Goal: Task Accomplishment & Management: Complete application form

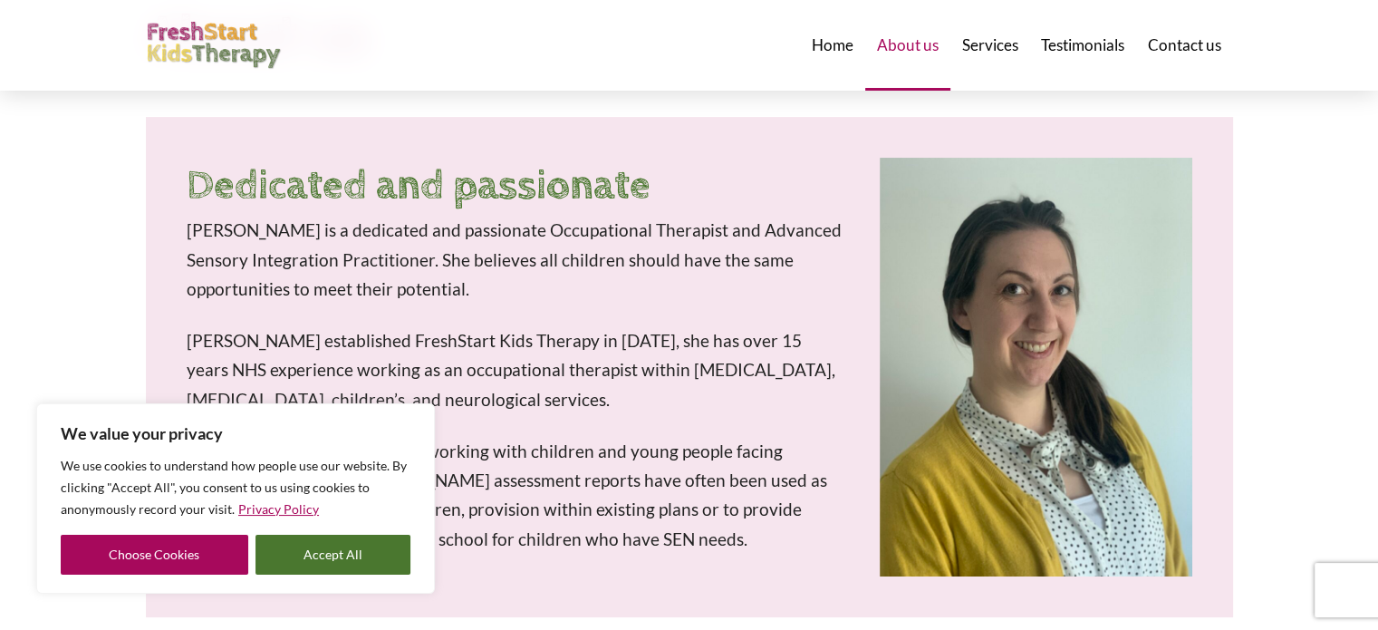
scroll to position [272, 0]
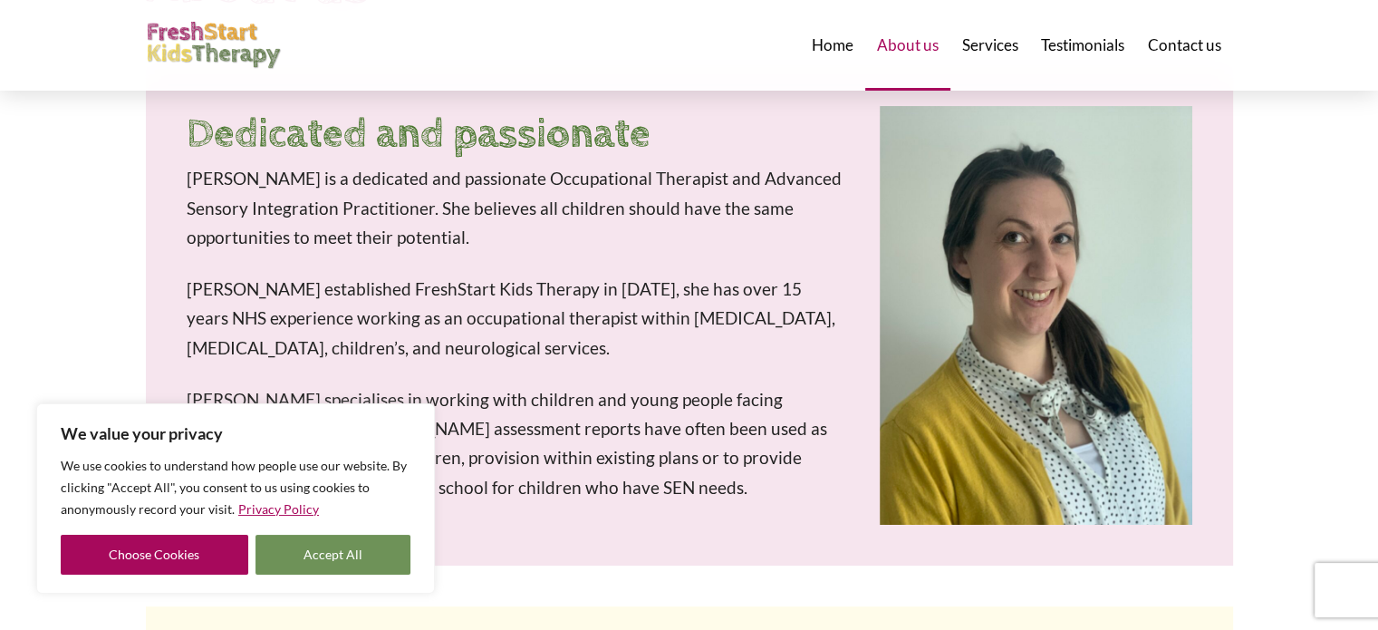
click at [333, 557] on button "Accept All" at bounding box center [333, 554] width 156 height 40
checkbox input "true"
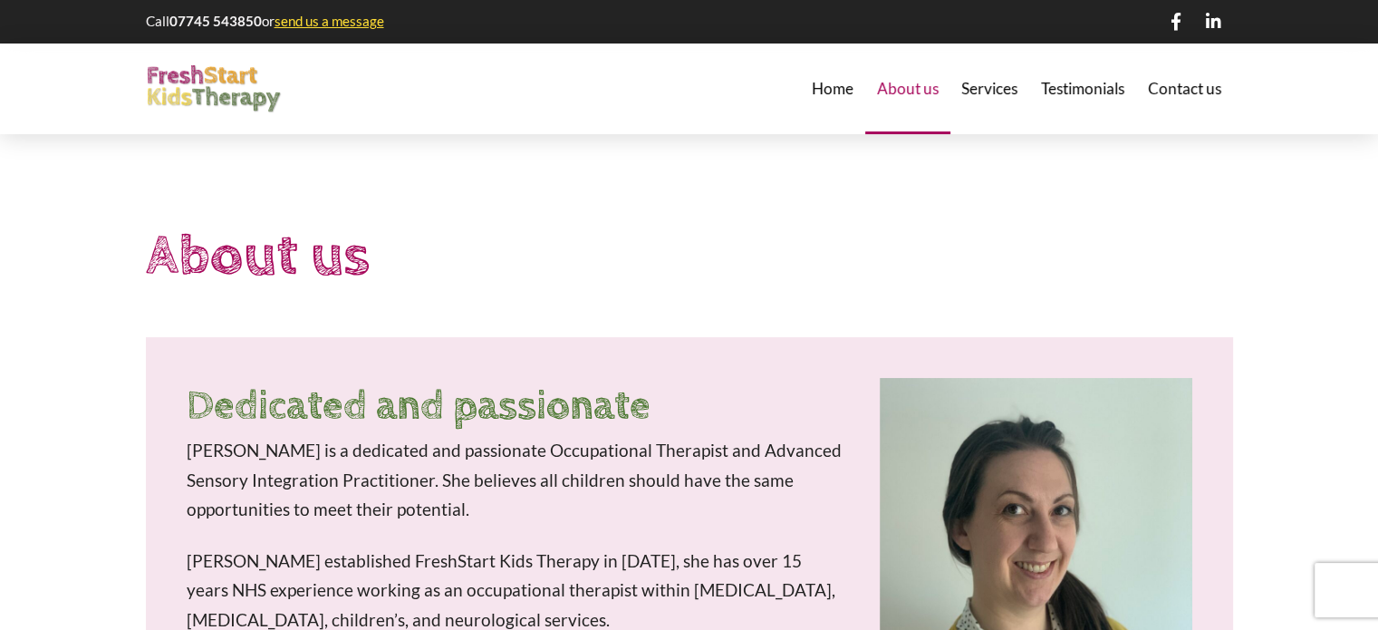
click at [355, 24] on link "send us a message" at bounding box center [329, 21] width 110 height 16
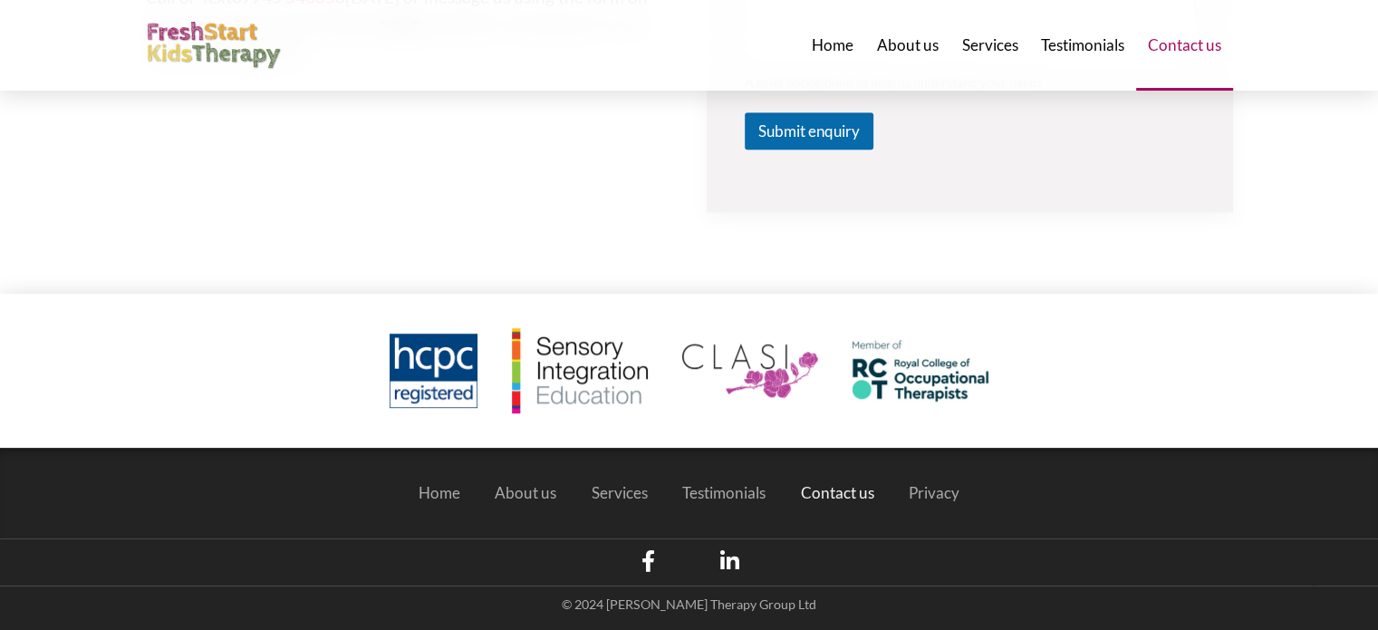
scroll to position [996, 0]
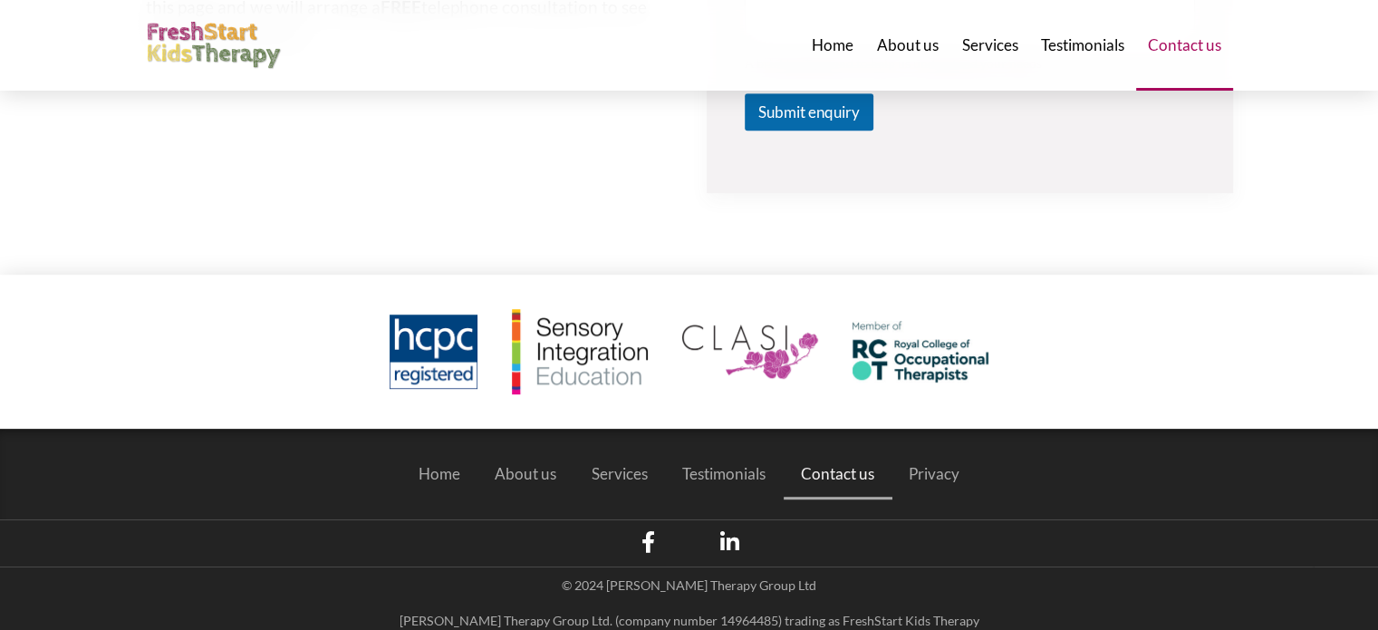
click at [842, 473] on span "Contact us" at bounding box center [837, 473] width 73 height 15
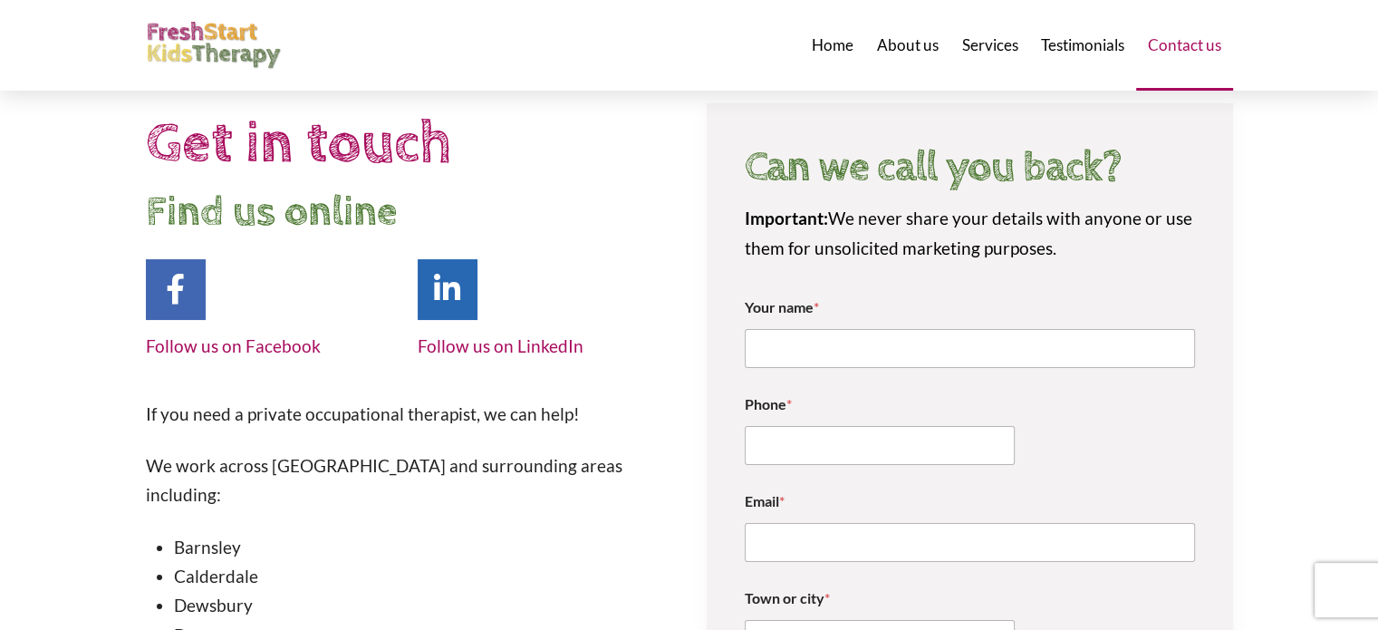
scroll to position [91, 0]
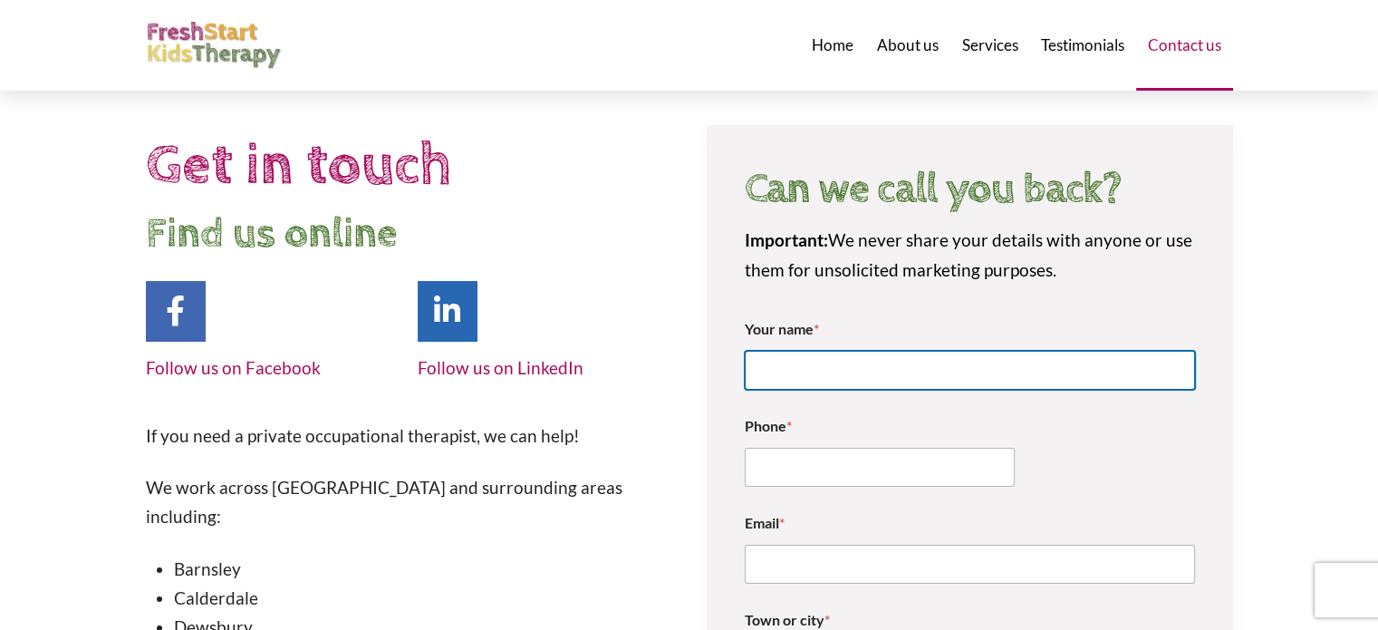
click at [884, 366] on input "Your name *" at bounding box center [970, 370] width 450 height 39
type input "Steve Mills"
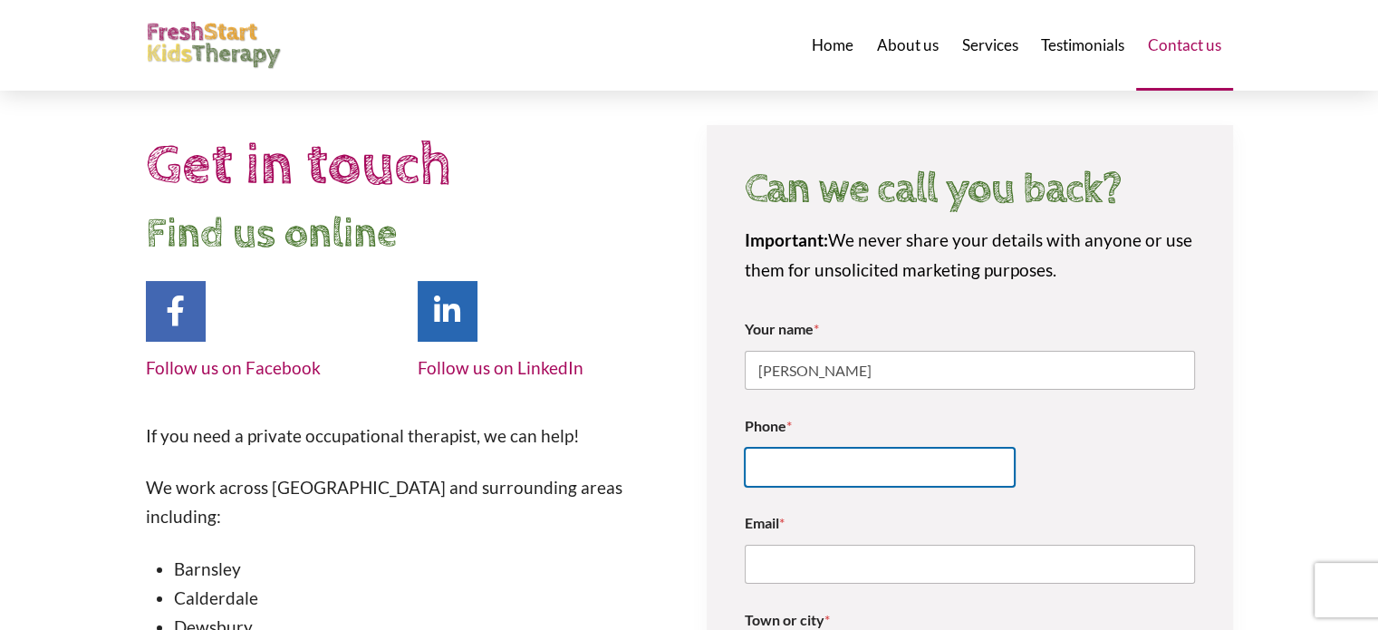
click at [801, 458] on input "Phone *" at bounding box center [880, 466] width 270 height 39
type input "07534 582030"
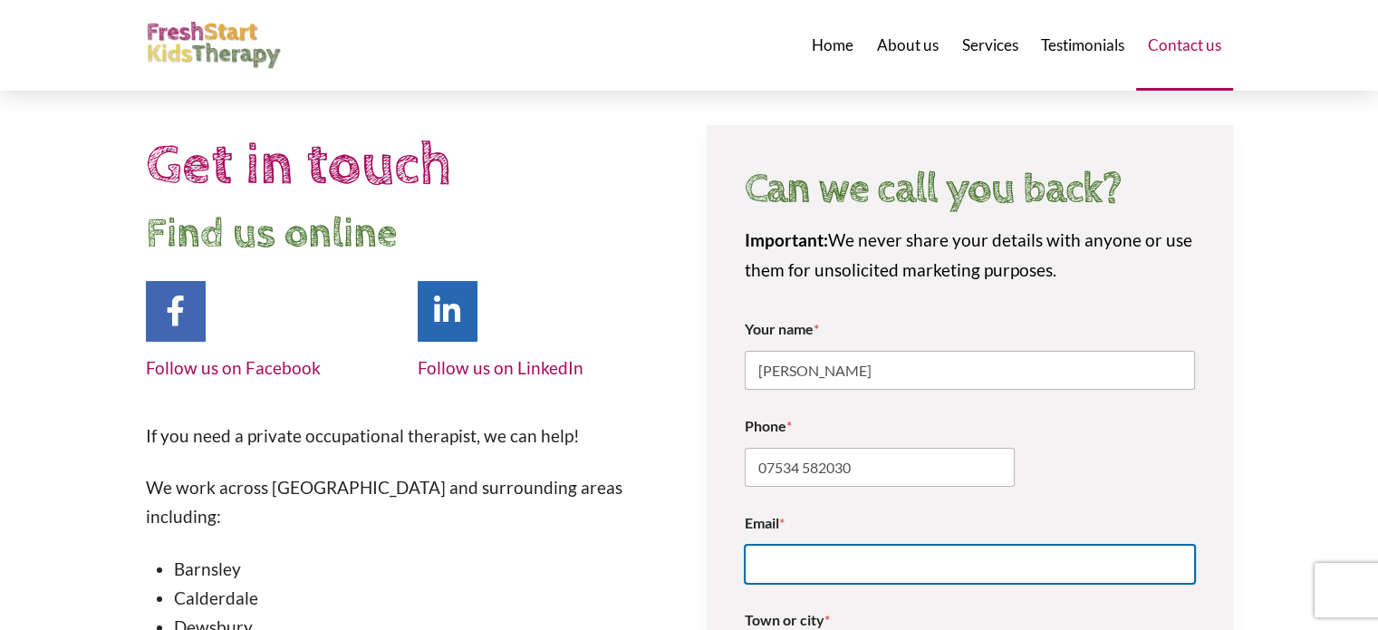
click at [824, 561] on input "Email *" at bounding box center [970, 563] width 450 height 39
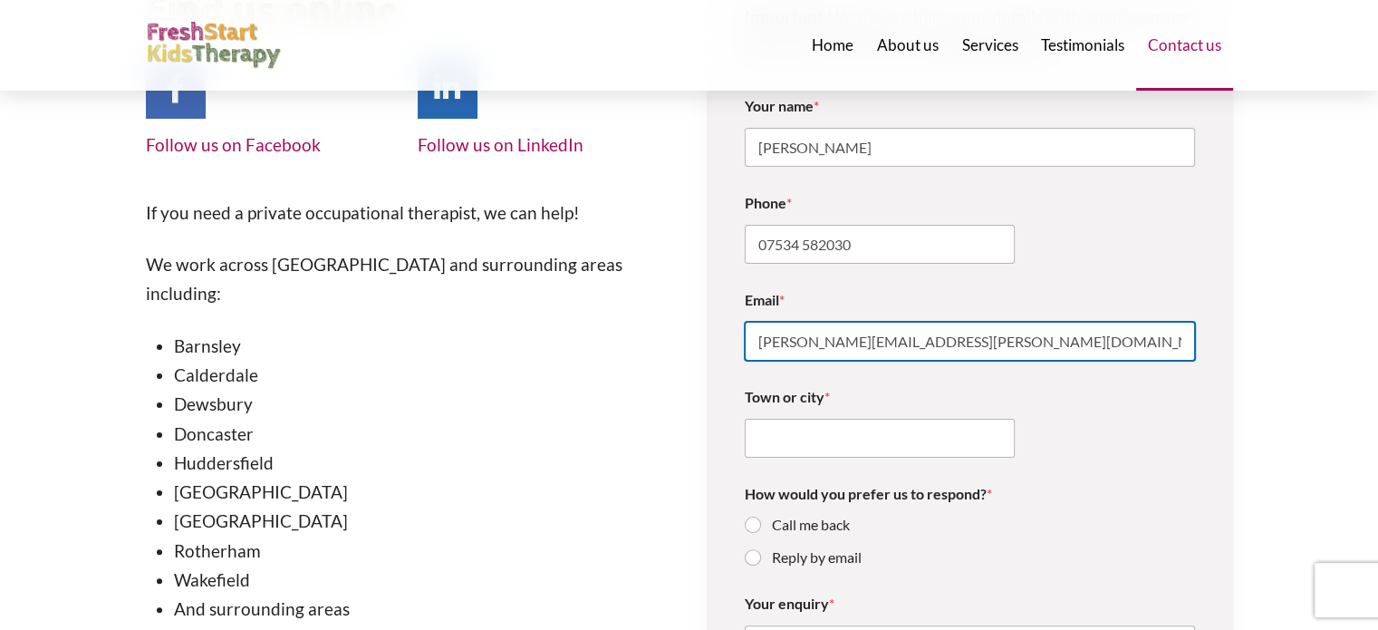
scroll to position [329, 0]
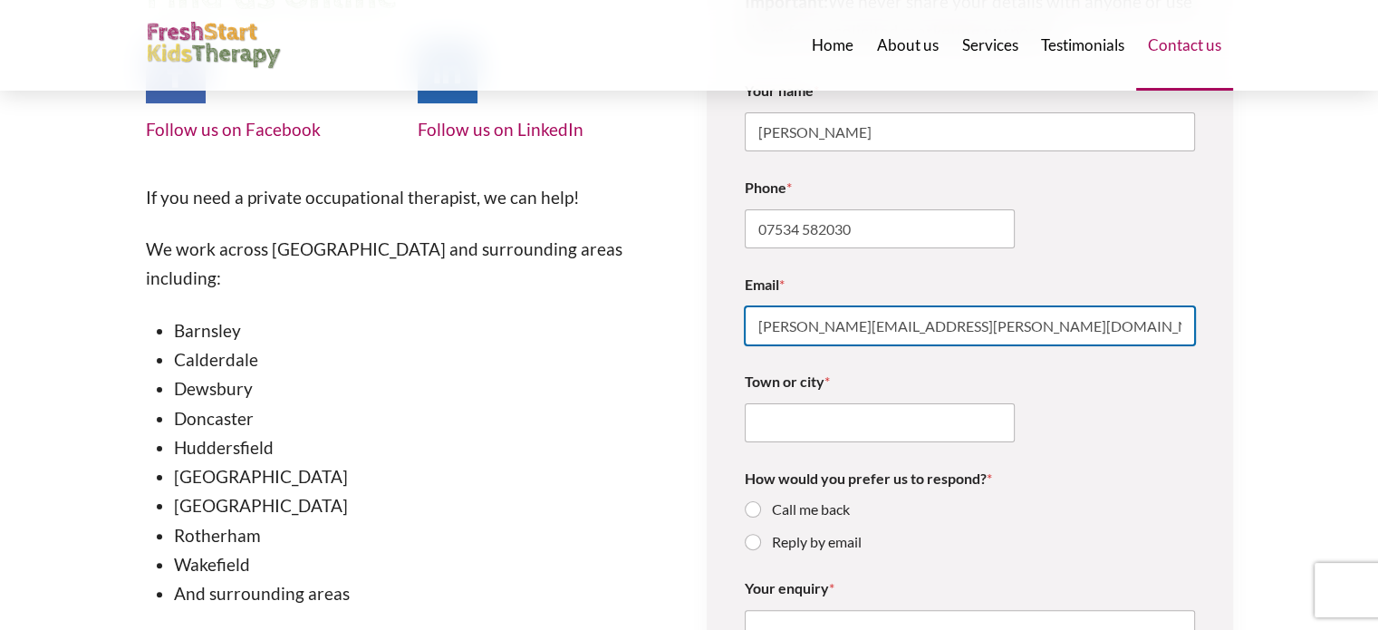
type input "steve.physiopilatescarlisle@gmail.com"
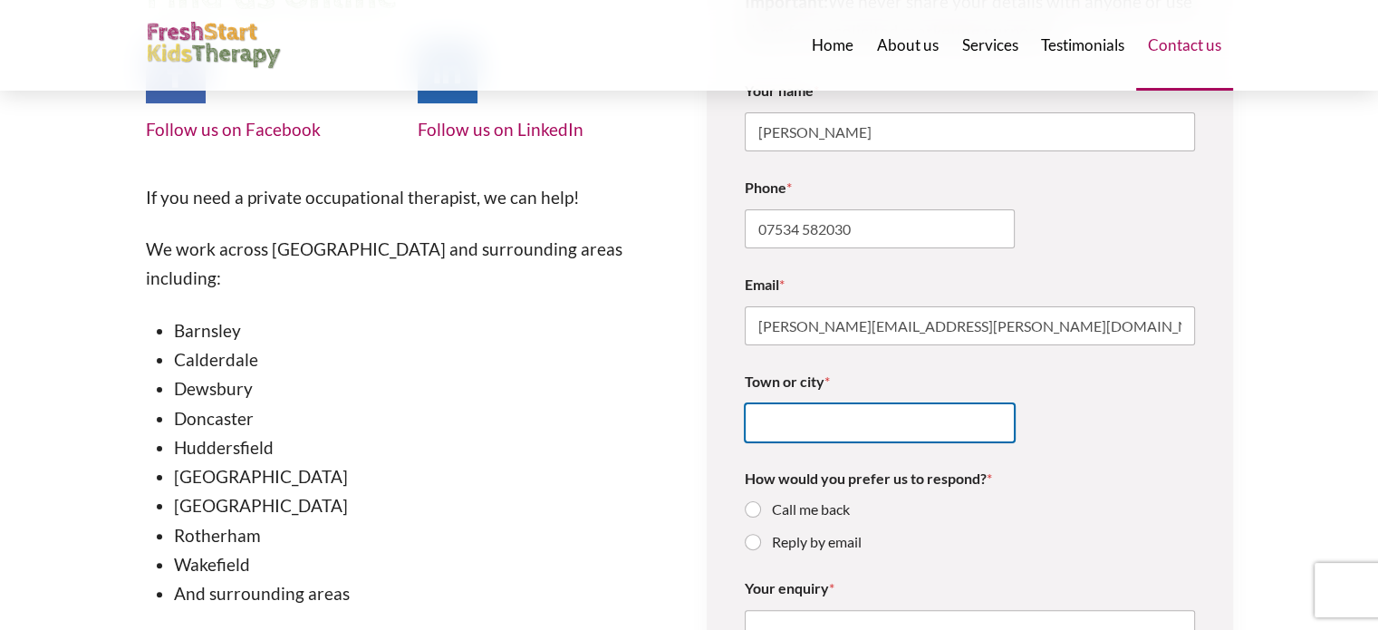
click at [863, 420] on input "Town or city *" at bounding box center [880, 422] width 270 height 39
type input "Wigton"
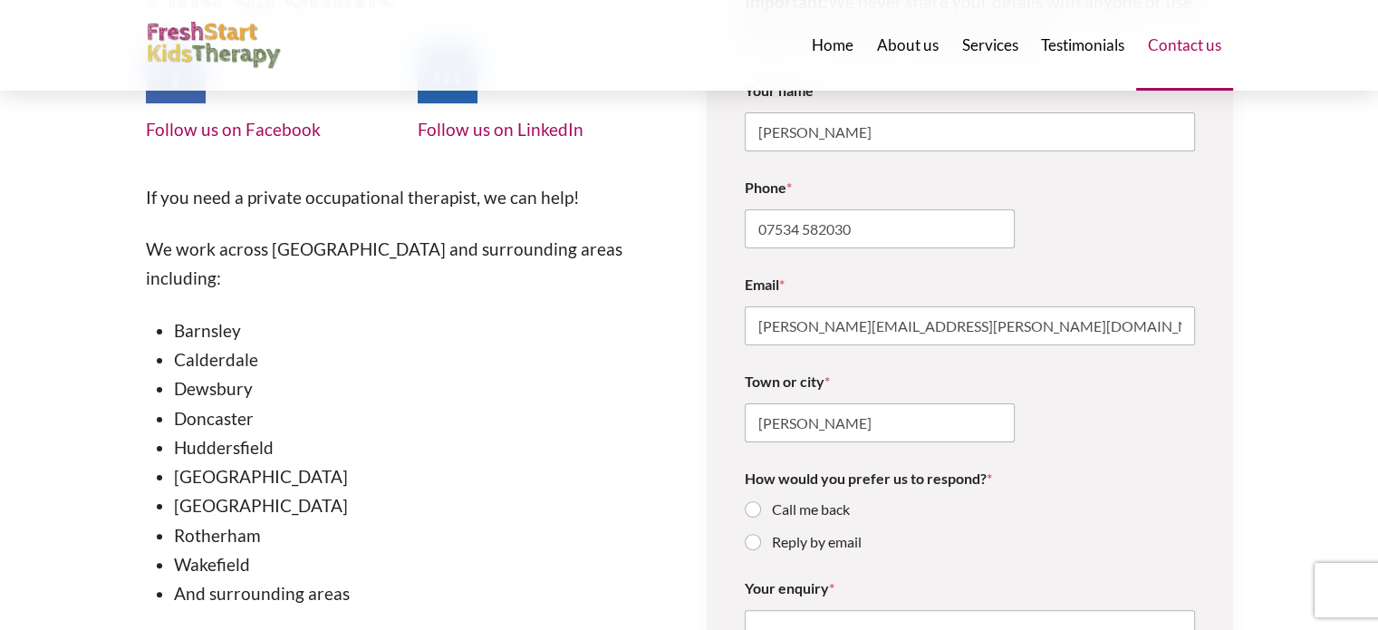
click at [1044, 444] on div "Town or city * Wigton" at bounding box center [970, 407] width 450 height 97
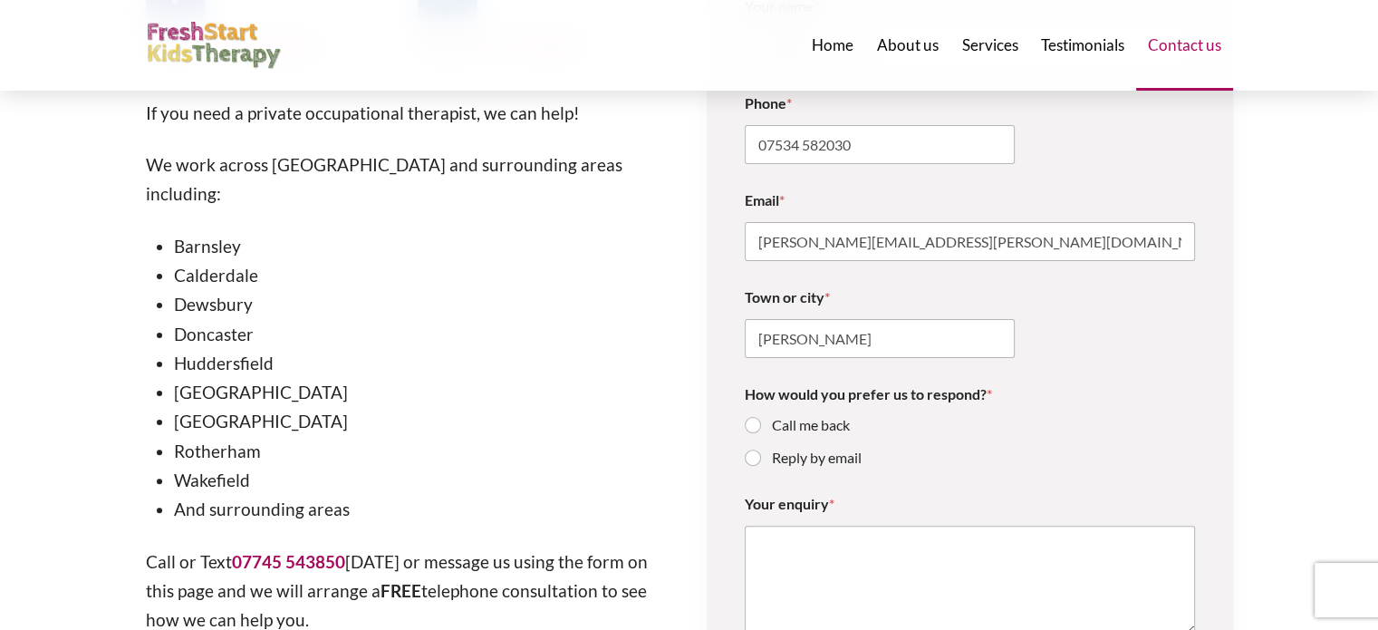
scroll to position [419, 0]
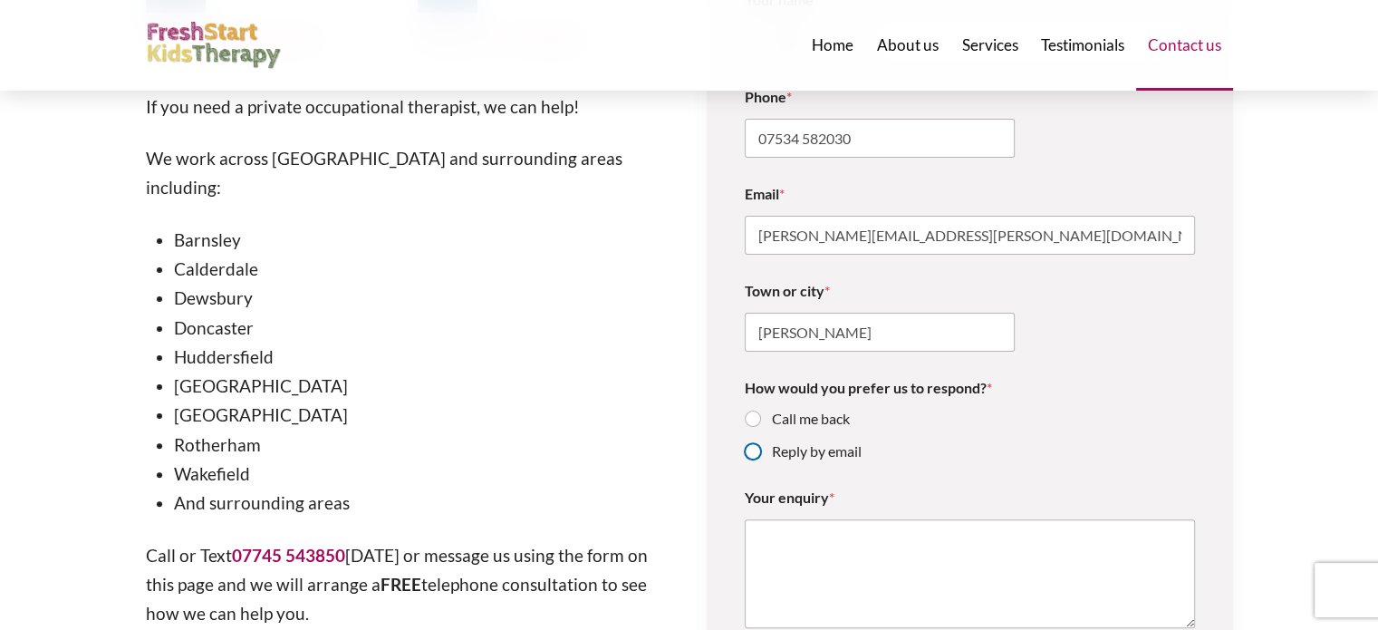
click at [754, 455] on input "Reply by email" at bounding box center [753, 452] width 14 height 14
radio input "true"
click at [754, 420] on input "Call me back" at bounding box center [753, 419] width 14 height 14
radio input "true"
click at [750, 451] on input "Reply by email" at bounding box center [753, 452] width 14 height 14
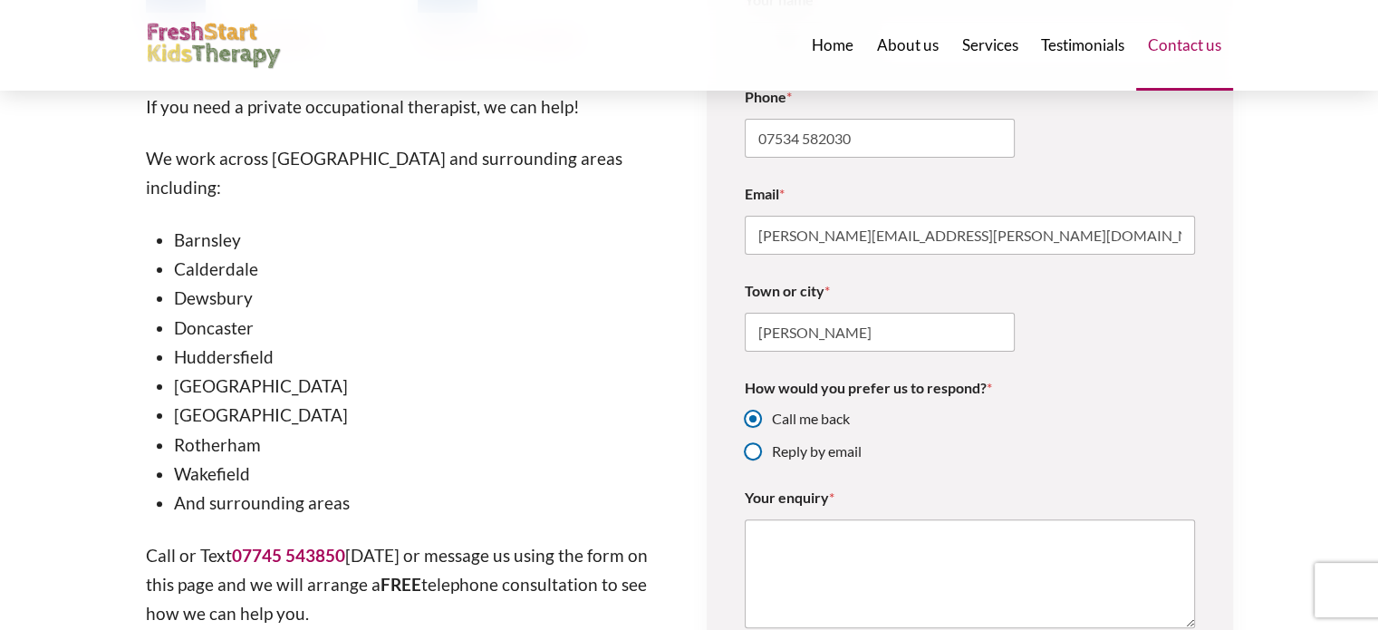
radio input "true"
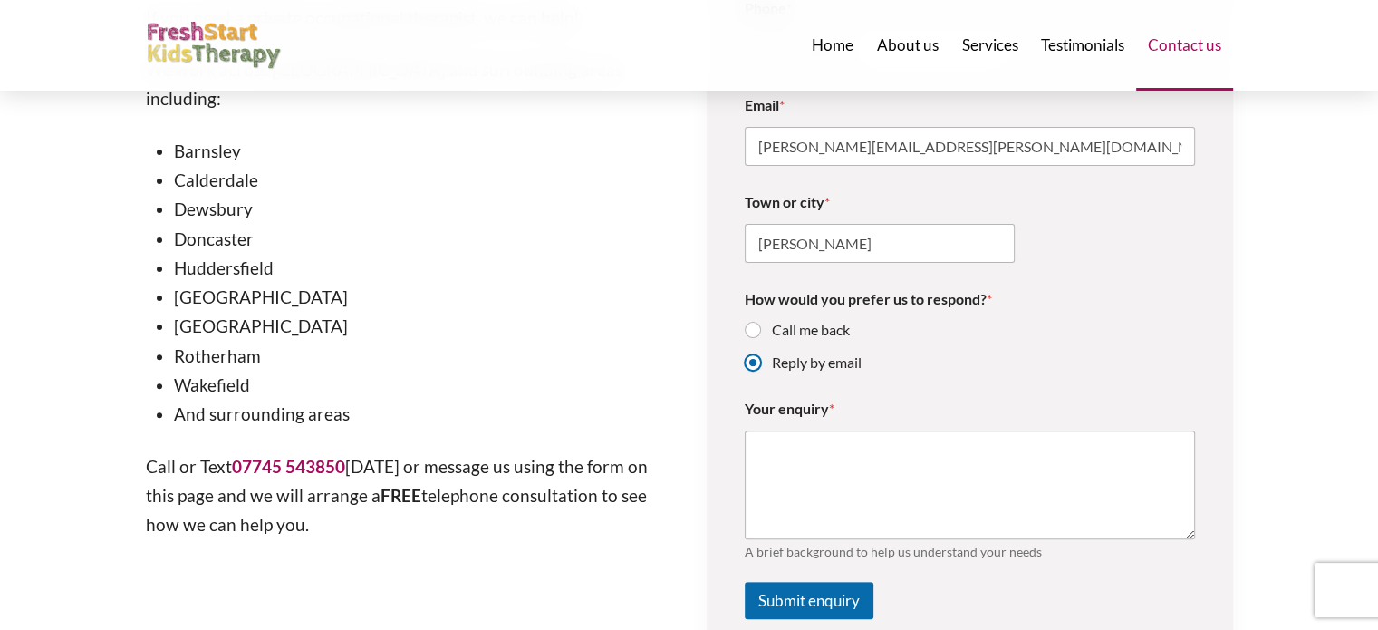
scroll to position [510, 0]
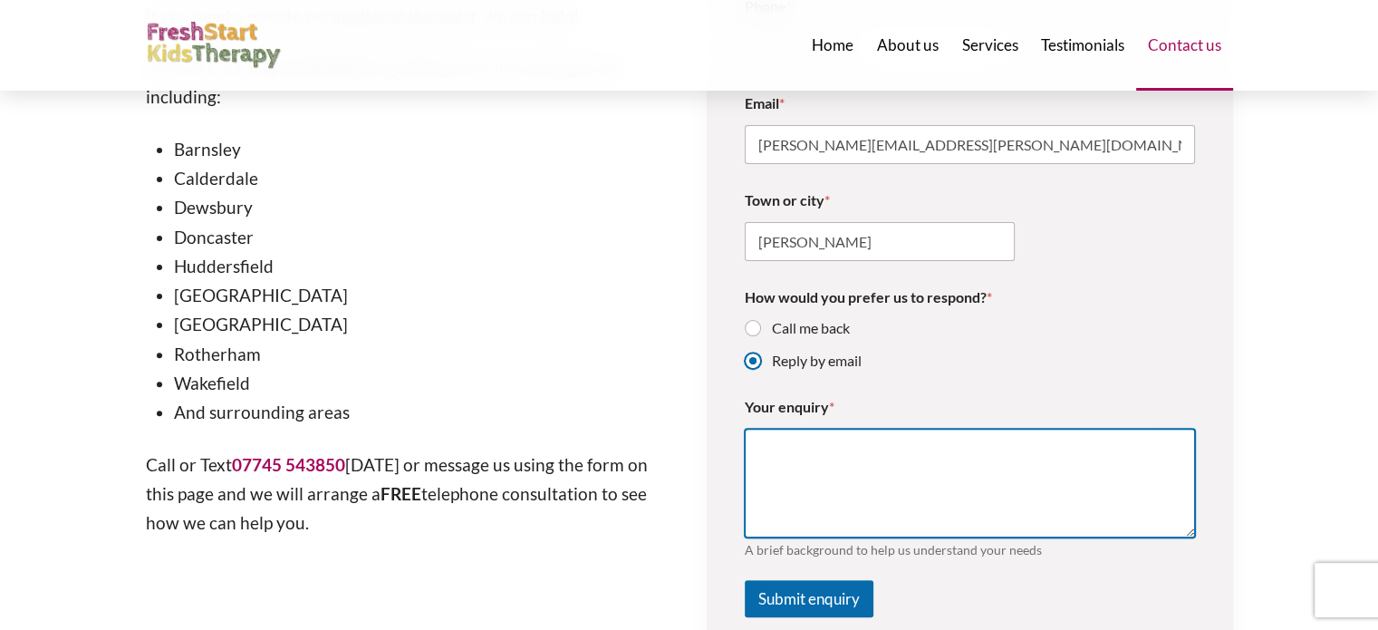
click at [817, 459] on textarea "Your enquiry *" at bounding box center [970, 482] width 450 height 109
paste textarea "Good afternoon, I am a physiotherapist undertaking an MSc in Ayres Sensory Inte…"
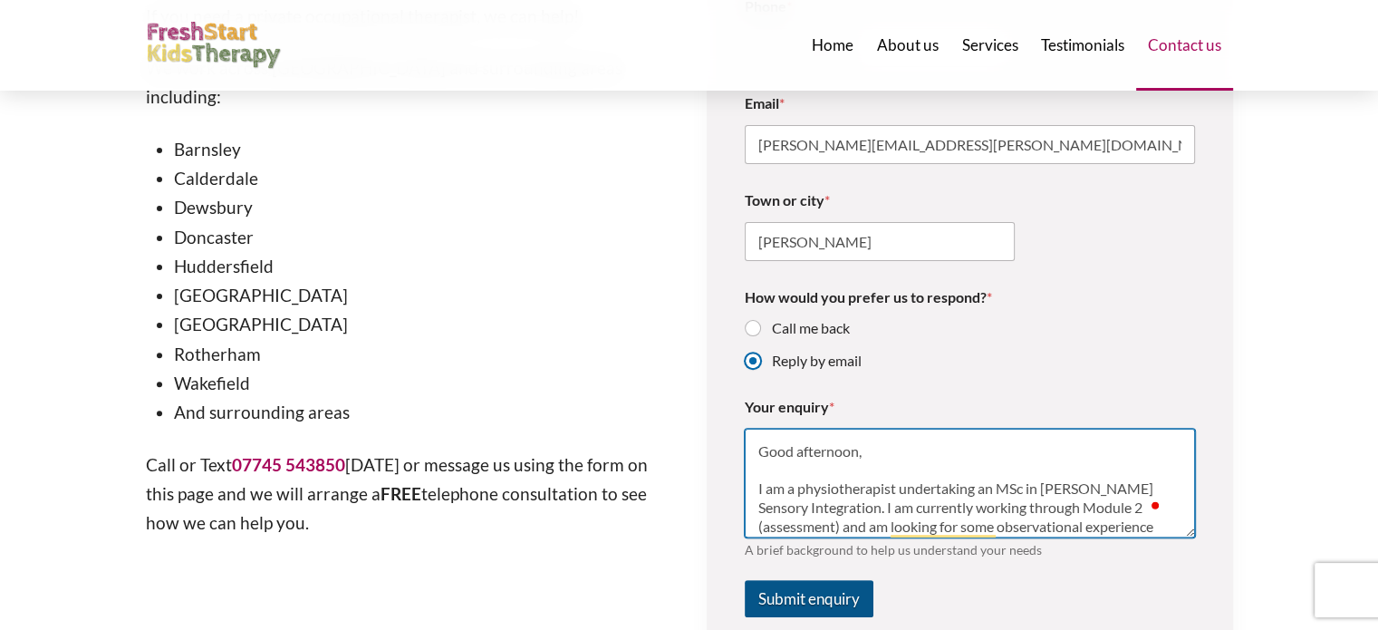
type textarea "Good afternoon, I am a physiotherapist undertaking an MSc in Ayres Sensory Inte…"
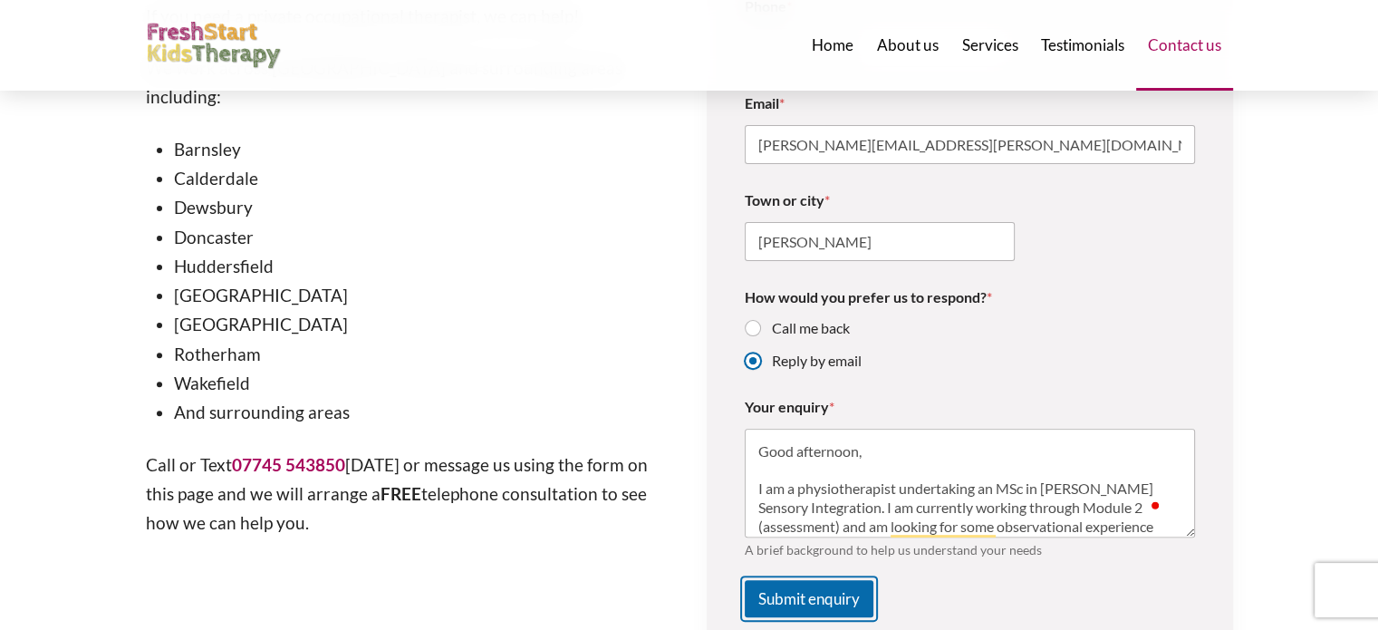
click at [847, 599] on button "Submit enquiry" at bounding box center [809, 598] width 129 height 37
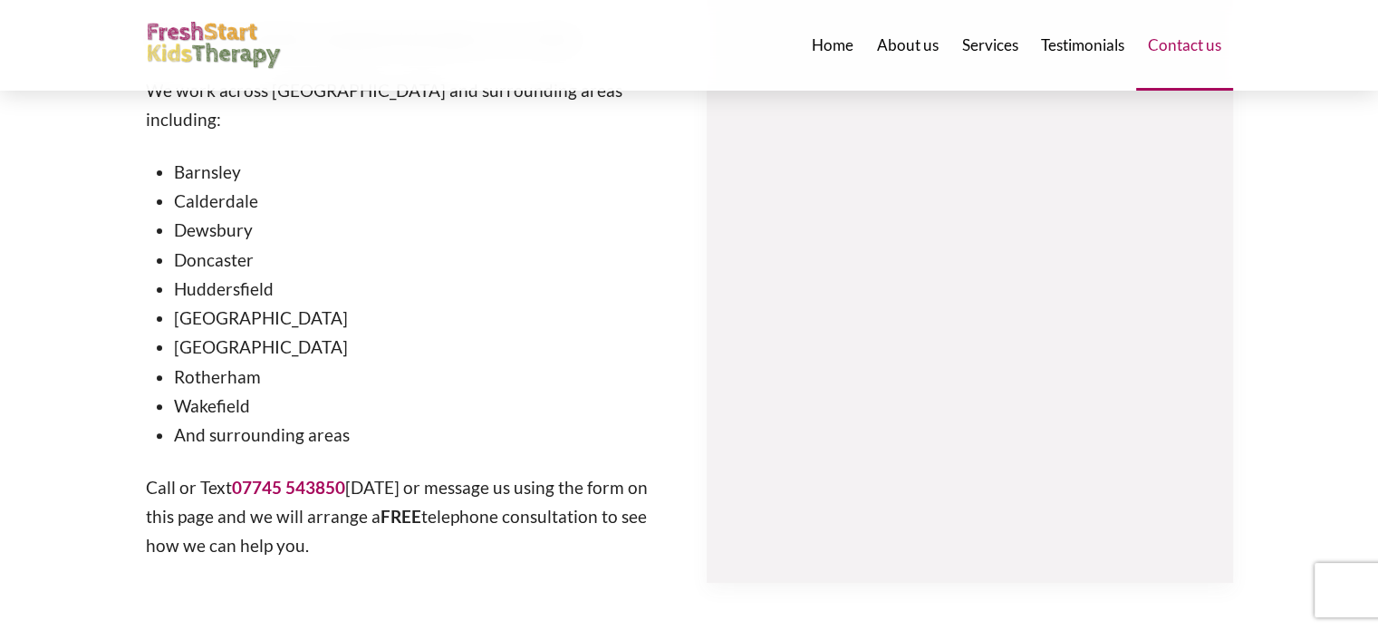
scroll to position [34, 0]
